Goal: Find specific page/section: Find specific page/section

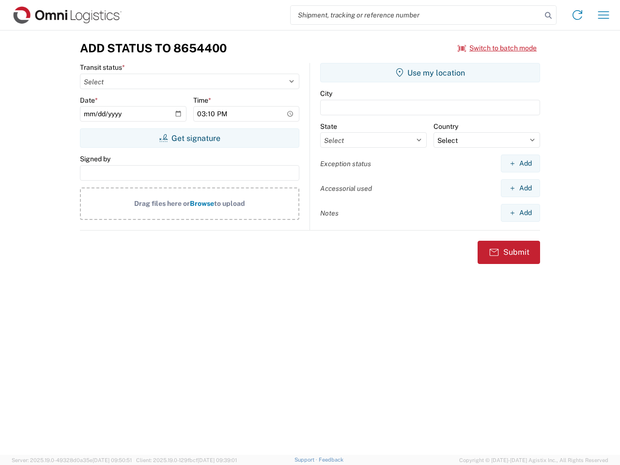
click at [416, 15] on input "search" at bounding box center [416, 15] width 251 height 18
click at [548, 15] on icon at bounding box center [548, 16] width 14 height 14
click at [577, 15] on icon at bounding box center [577, 14] width 15 height 15
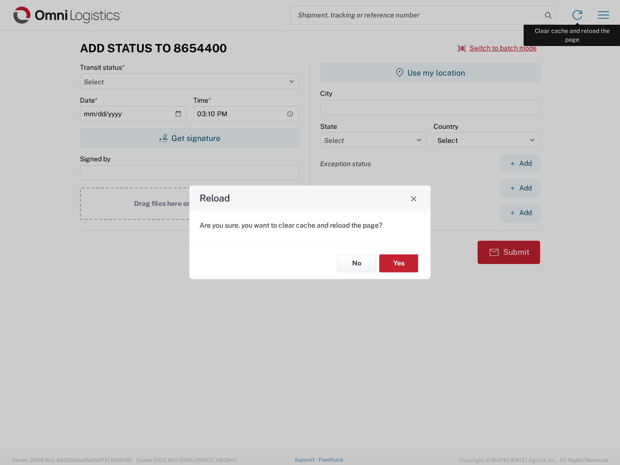
click at [603, 15] on div "Reload Are you sure, you want to clear cache and reload the page? No Yes" at bounding box center [310, 232] width 620 height 465
click at [497, 48] on div "Reload Are you sure, you want to clear cache and reload the page? No Yes" at bounding box center [310, 232] width 620 height 465
click at [189, 138] on div "Reload Are you sure, you want to clear cache and reload the page? No Yes" at bounding box center [310, 232] width 620 height 465
click at [430, 73] on div "Reload Are you sure, you want to clear cache and reload the page? No Yes" at bounding box center [310, 232] width 620 height 465
click at [520, 163] on div "Reload Are you sure, you want to clear cache and reload the page? No Yes" at bounding box center [310, 232] width 620 height 465
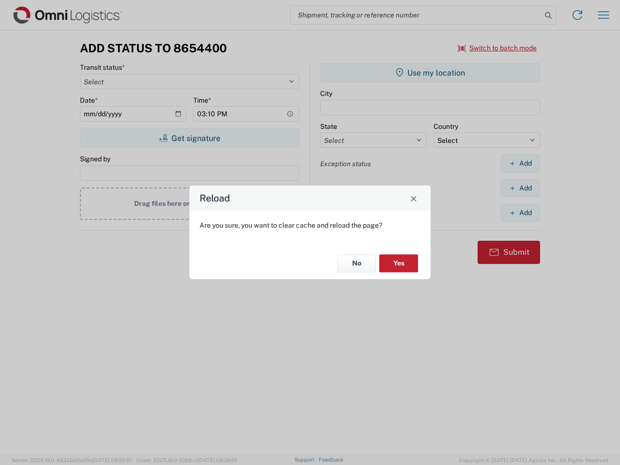
click at [520, 188] on div "Reload Are you sure, you want to clear cache and reload the page? No Yes" at bounding box center [310, 232] width 620 height 465
click at [520, 213] on div "Reload Are you sure, you want to clear cache and reload the page? No Yes" at bounding box center [310, 232] width 620 height 465
